Goal: Task Accomplishment & Management: Use online tool/utility

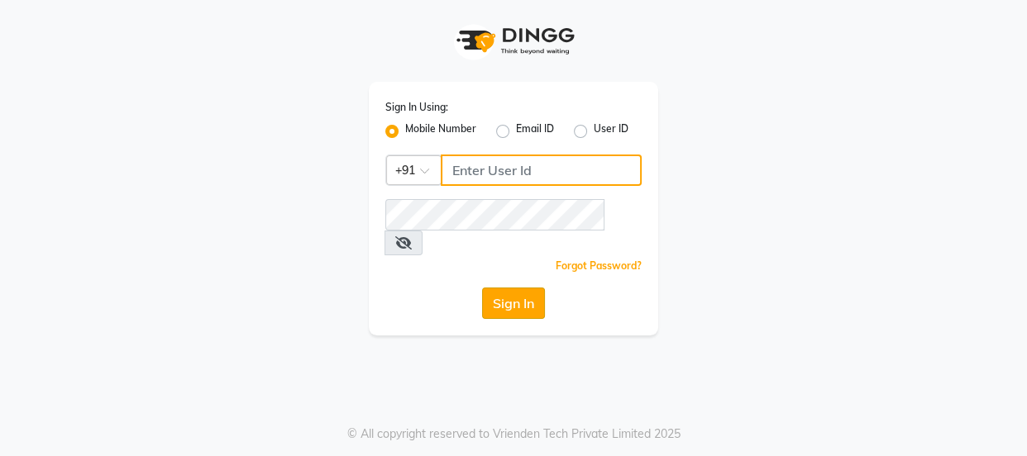
type input "9579232515"
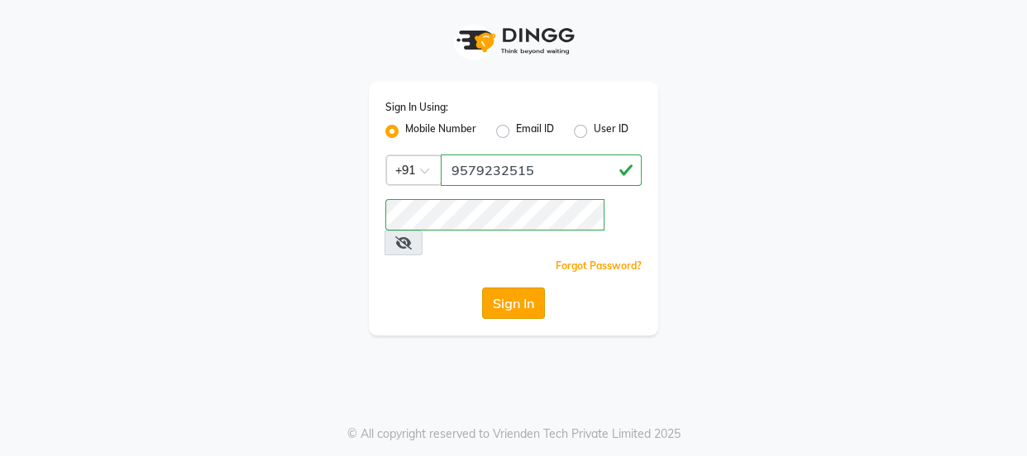
click at [505, 288] on button "Sign In" at bounding box center [513, 303] width 63 height 31
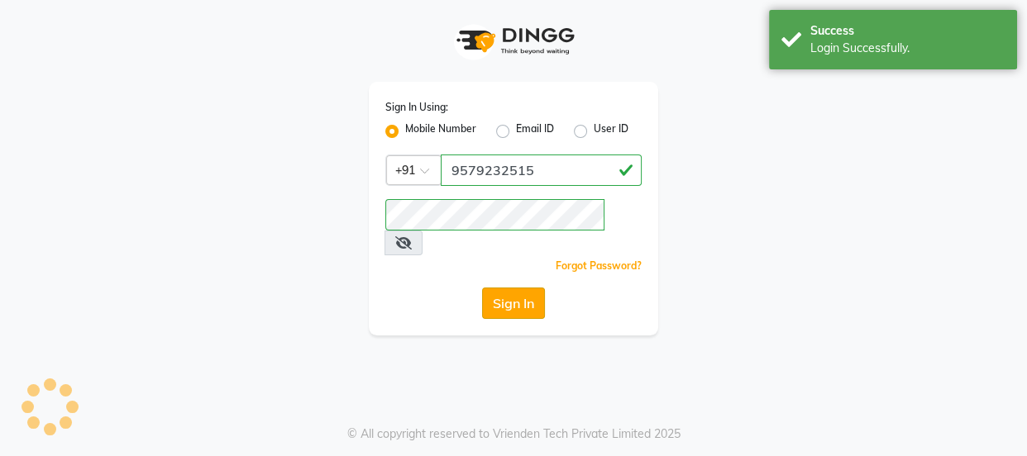
select select "5982"
select select "service"
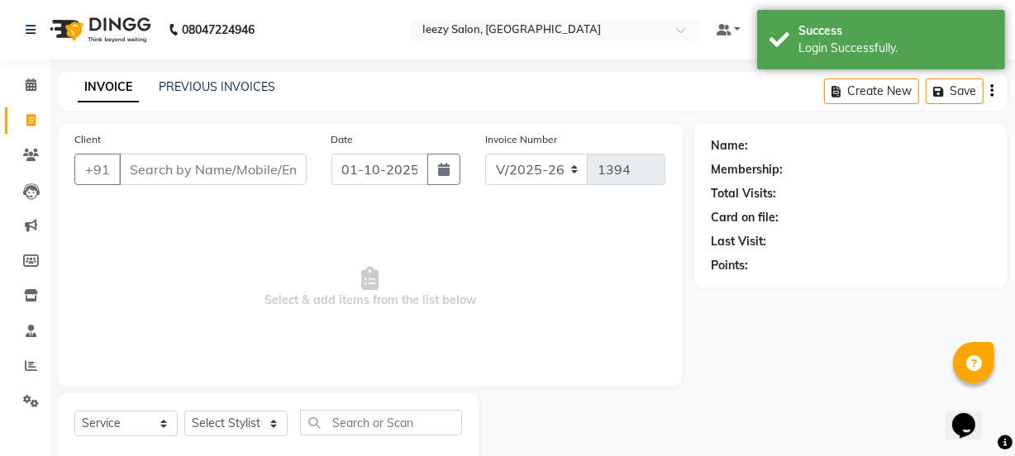
click at [239, 179] on input "Client" at bounding box center [213, 169] width 188 height 31
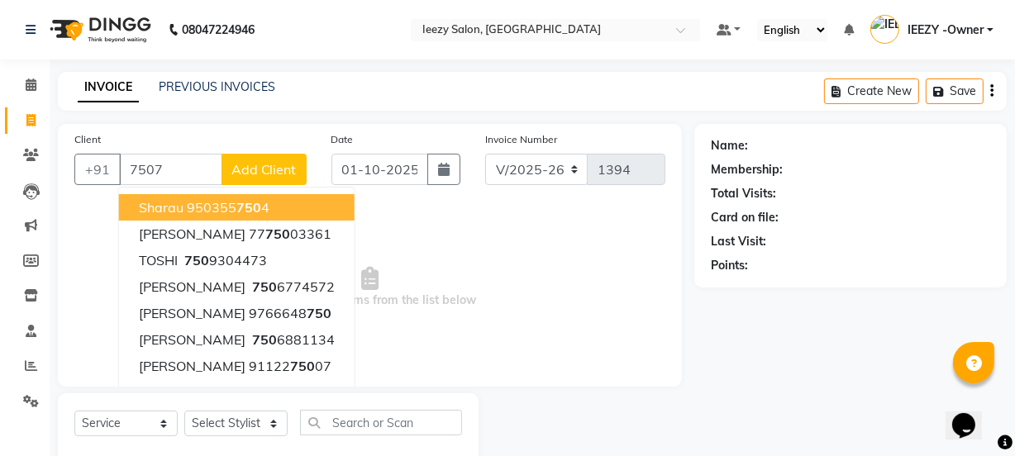
type input "75078"
